Goal: Task Accomplishment & Management: Complete application form

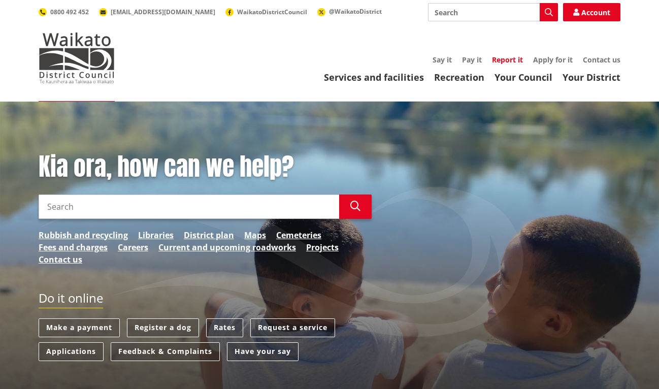
click at [513, 59] on link "Report it" at bounding box center [507, 60] width 31 height 10
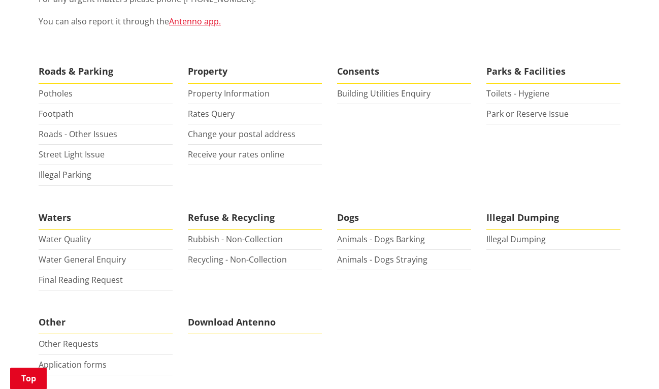
scroll to position [240, 0]
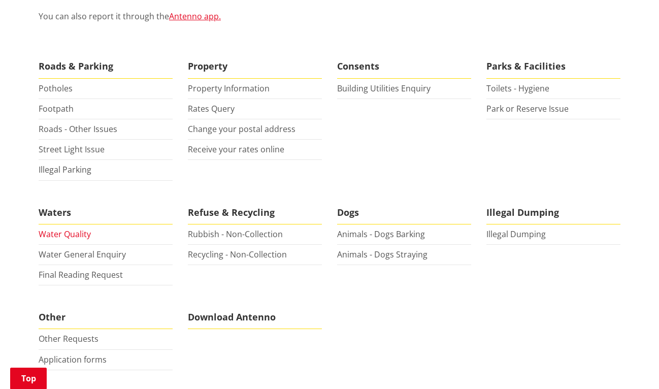
click at [68, 230] on link "Water Quality" at bounding box center [65, 233] width 52 height 11
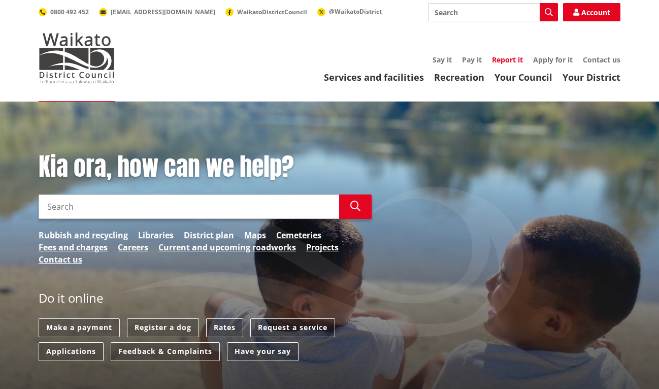
click at [507, 59] on link "Report it" at bounding box center [507, 60] width 31 height 10
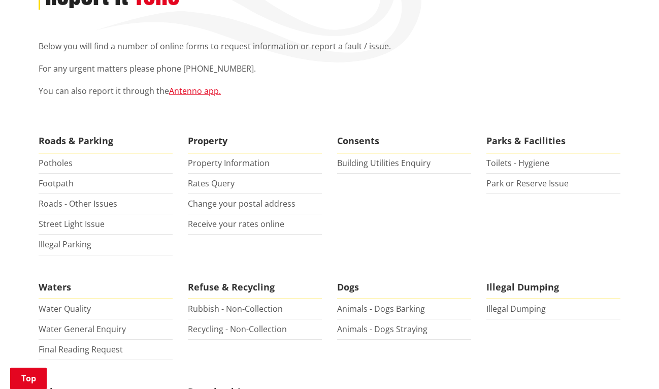
scroll to position [179, 0]
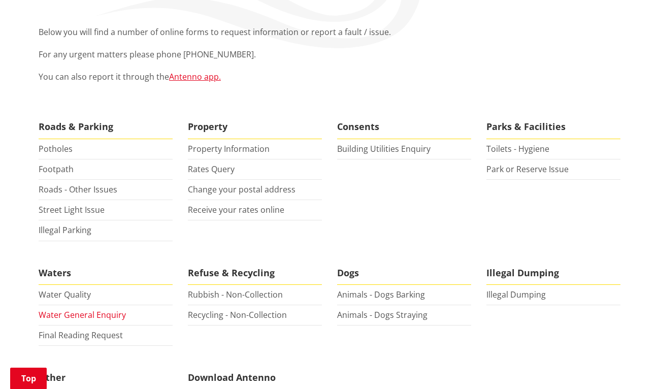
click at [90, 317] on link "Water General Enquiry" at bounding box center [82, 314] width 87 height 11
